Goal: Navigation & Orientation: Find specific page/section

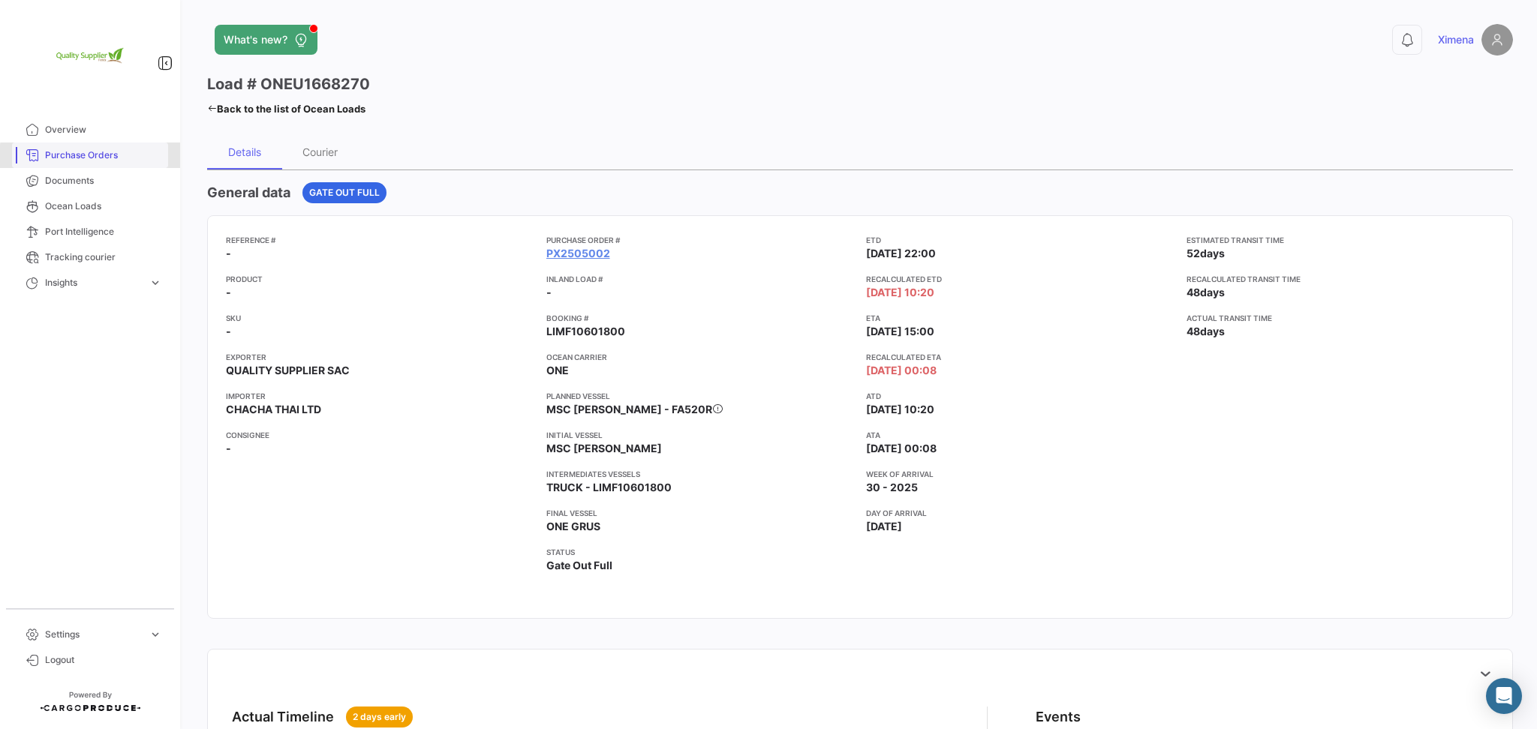
click at [92, 156] on span "Purchase Orders" at bounding box center [103, 156] width 117 height 14
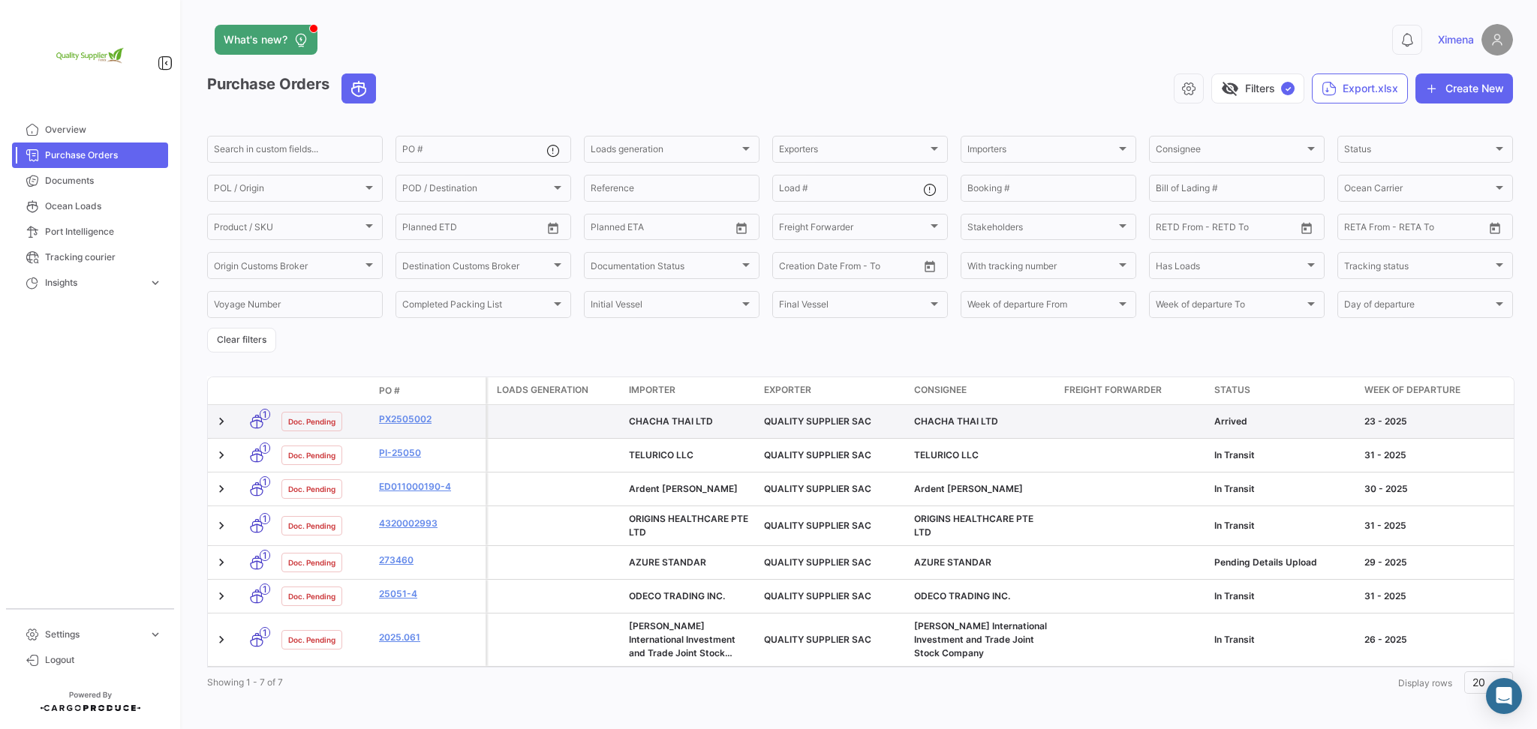
scroll to position [22, 0]
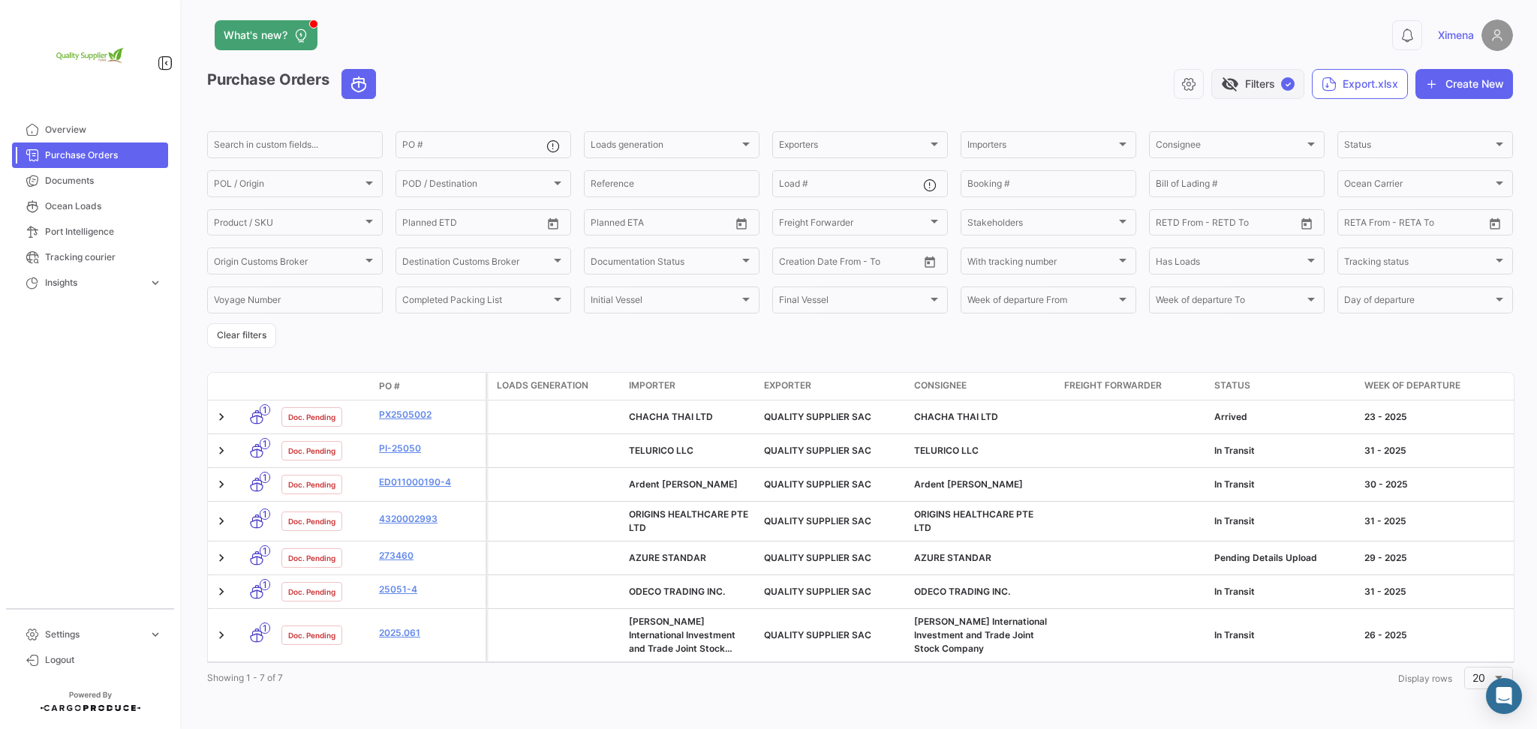
click at [1268, 69] on button "visibility_off Filters ✓" at bounding box center [1257, 84] width 93 height 30
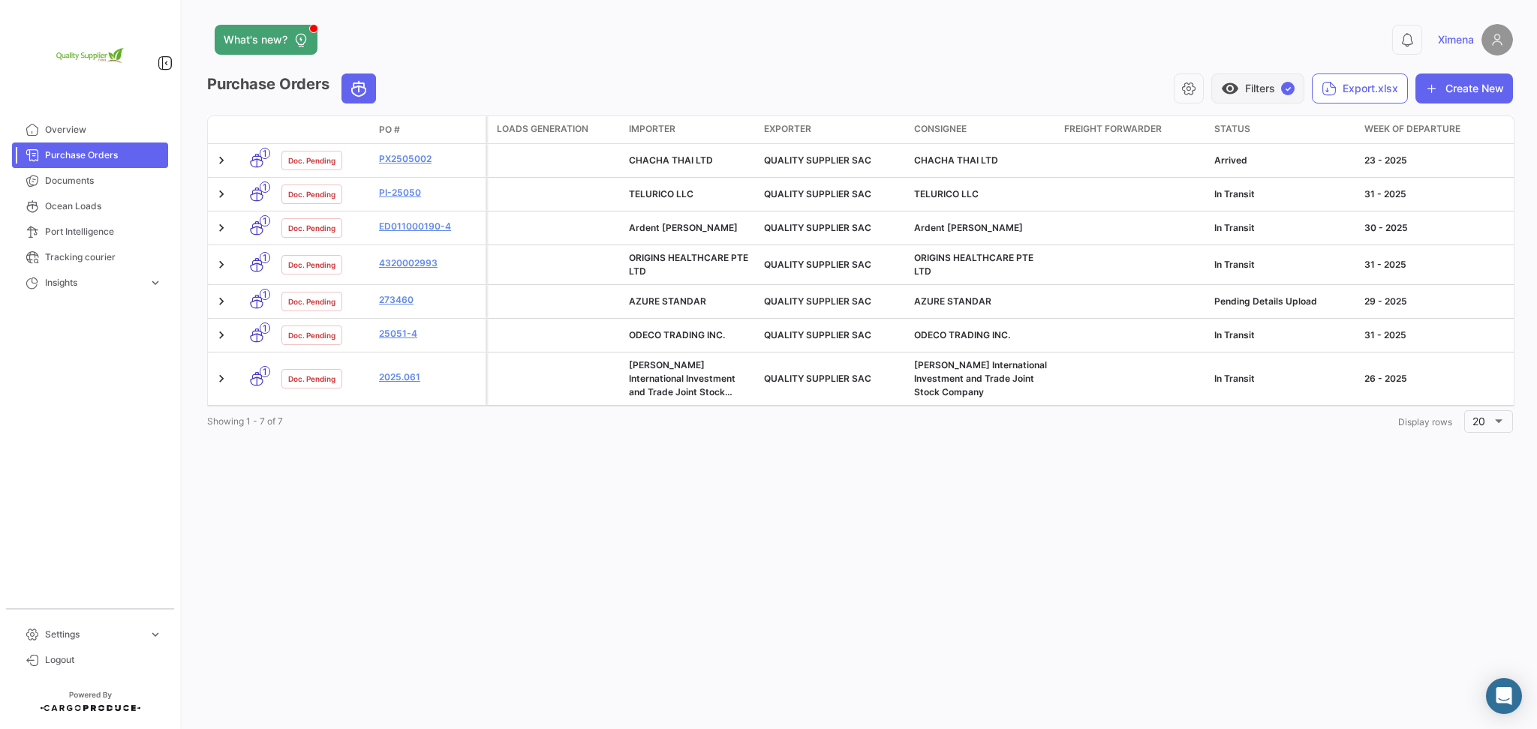
click at [1257, 89] on button "visibility Filters ✓" at bounding box center [1257, 89] width 93 height 30
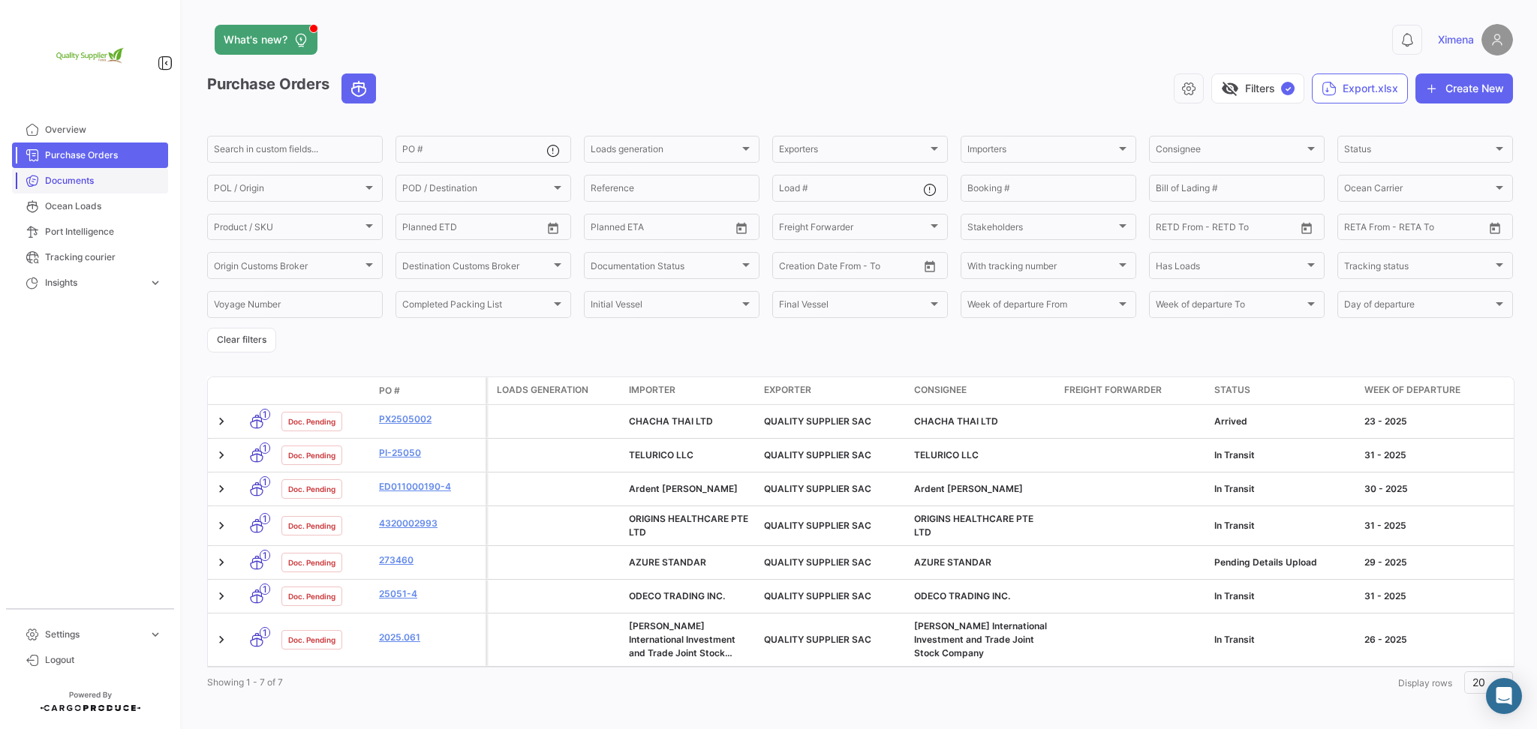
click at [83, 185] on span "Documents" at bounding box center [103, 181] width 117 height 14
click at [92, 126] on span "Overview" at bounding box center [103, 130] width 117 height 14
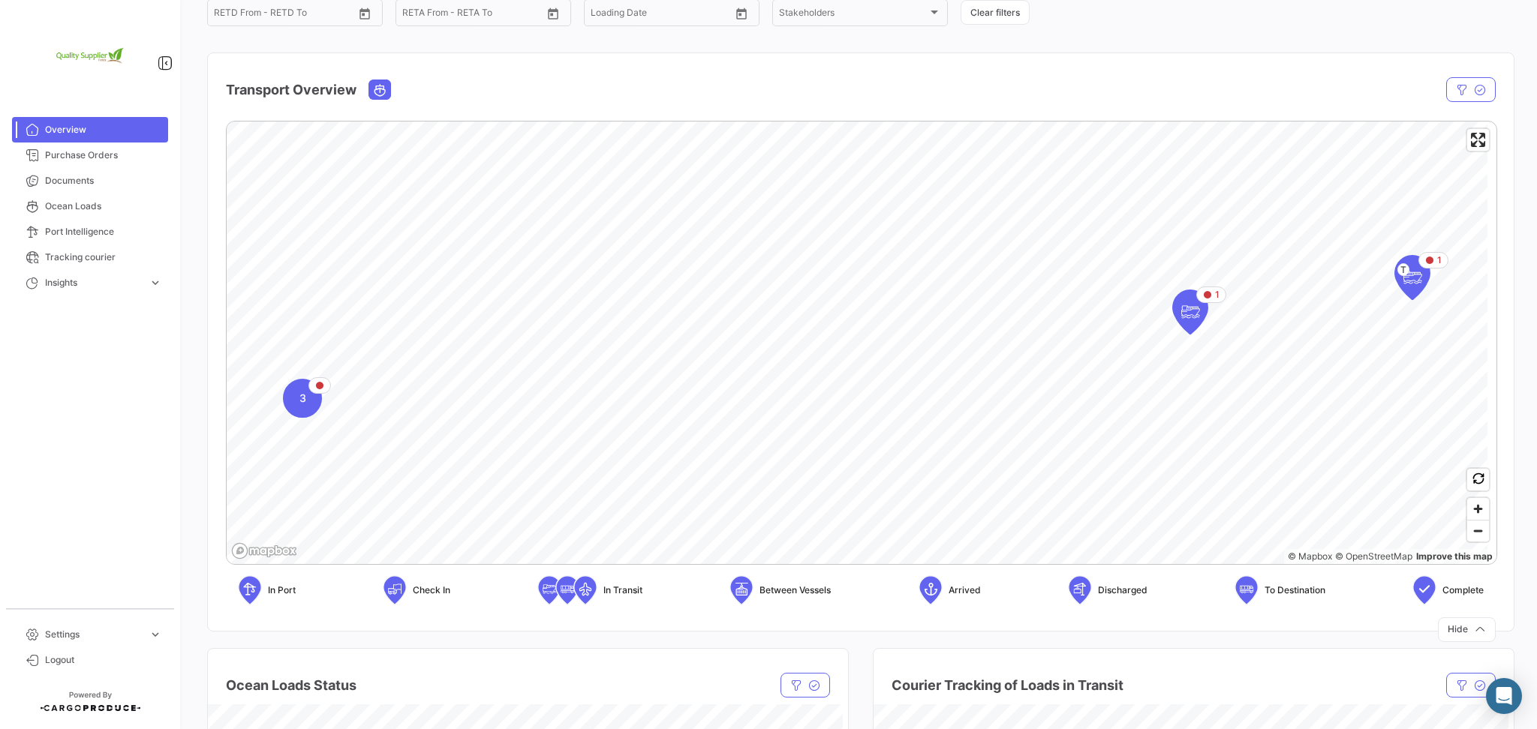
scroll to position [100, 0]
